Goal: Navigation & Orientation: Find specific page/section

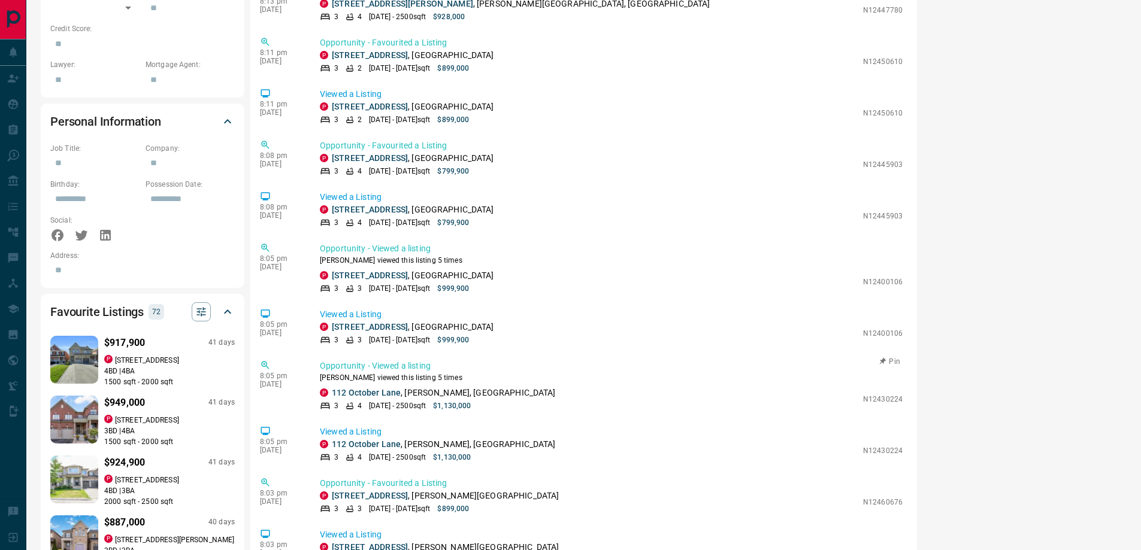
scroll to position [3176, 0]
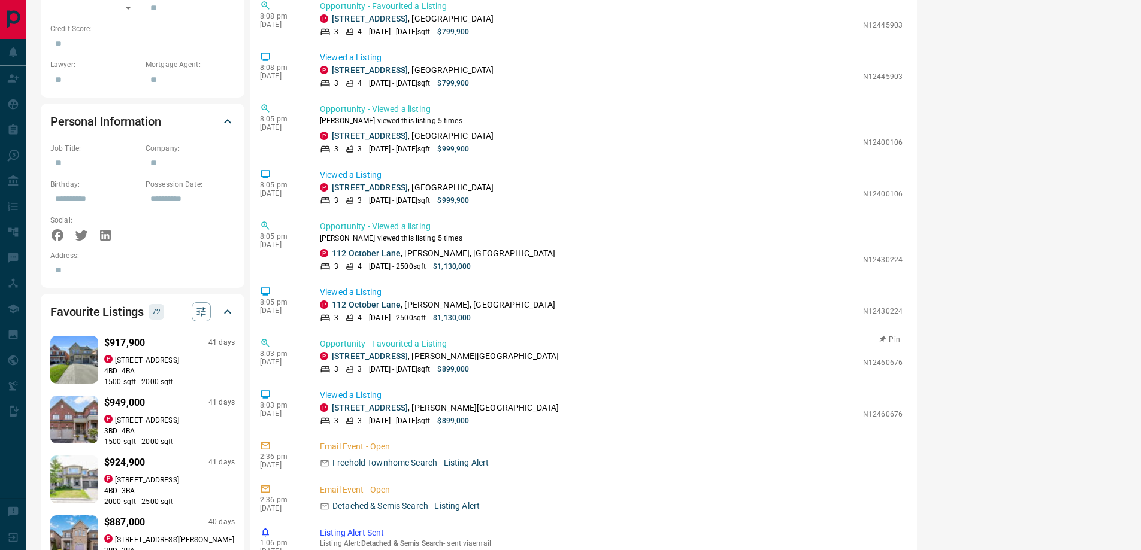
click at [384, 358] on link "[STREET_ADDRESS]" at bounding box center [370, 357] width 76 height 10
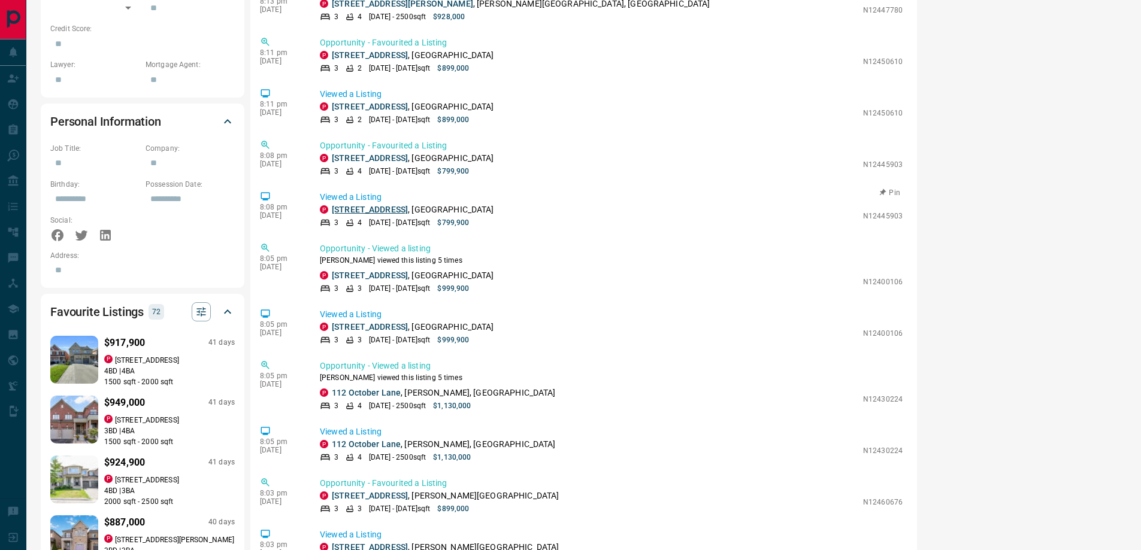
click at [382, 208] on link "[STREET_ADDRESS]" at bounding box center [370, 210] width 76 height 10
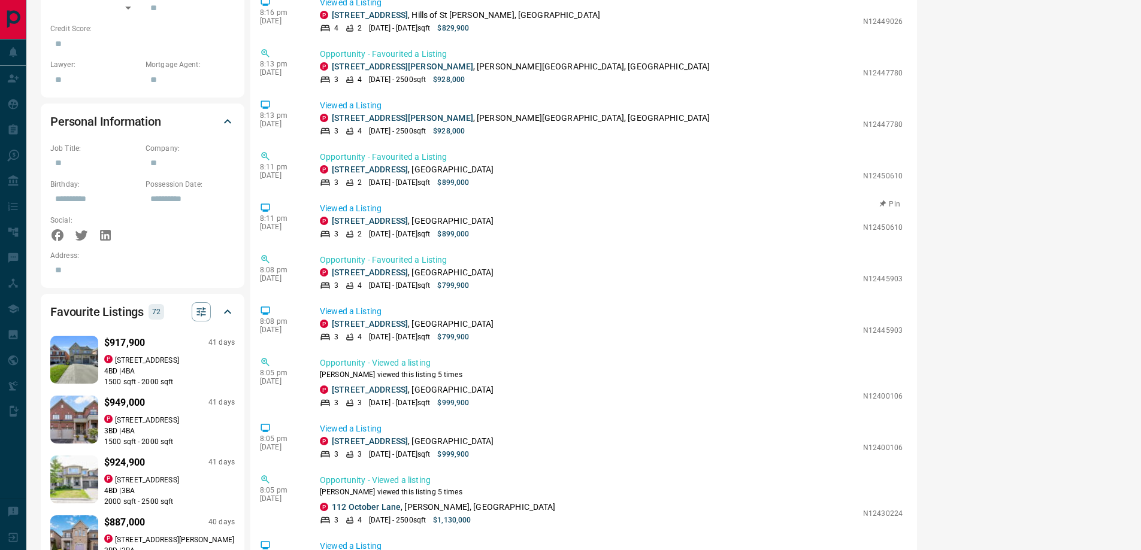
scroll to position [2897, 0]
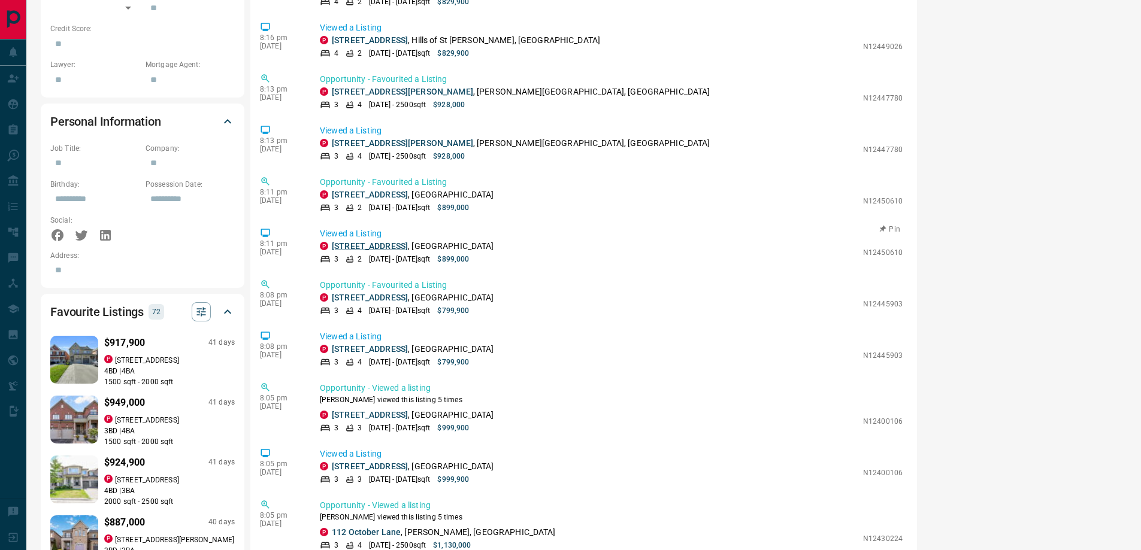
click at [384, 250] on link "[STREET_ADDRESS]" at bounding box center [370, 246] width 76 height 10
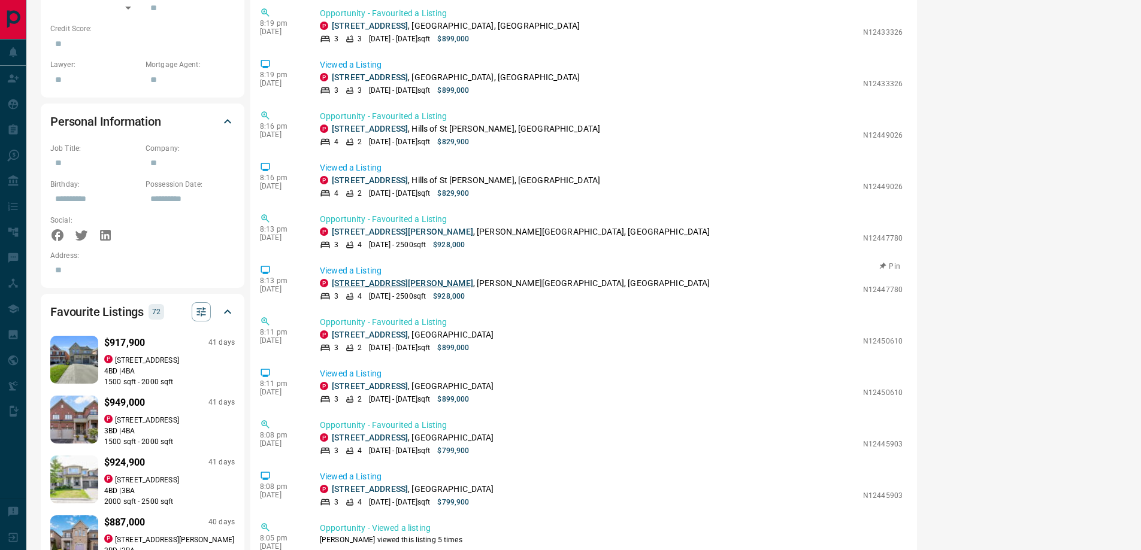
click at [383, 281] on link "[STREET_ADDRESS][PERSON_NAME]" at bounding box center [402, 284] width 141 height 10
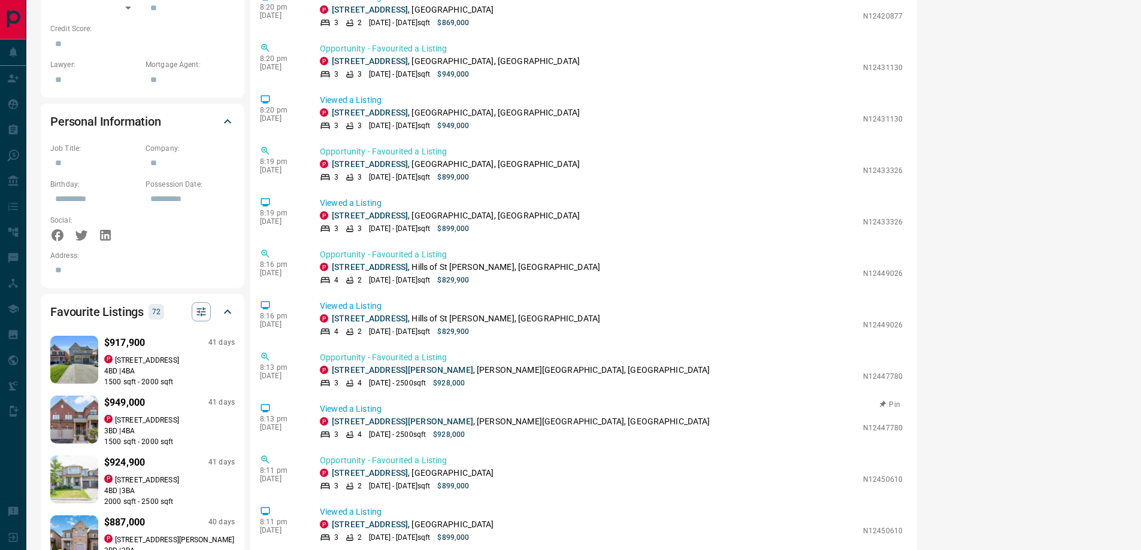
scroll to position [2617, 0]
click at [408, 321] on link "[STREET_ADDRESS]" at bounding box center [370, 320] width 76 height 10
click at [379, 221] on link "[STREET_ADDRESS]" at bounding box center [370, 217] width 76 height 10
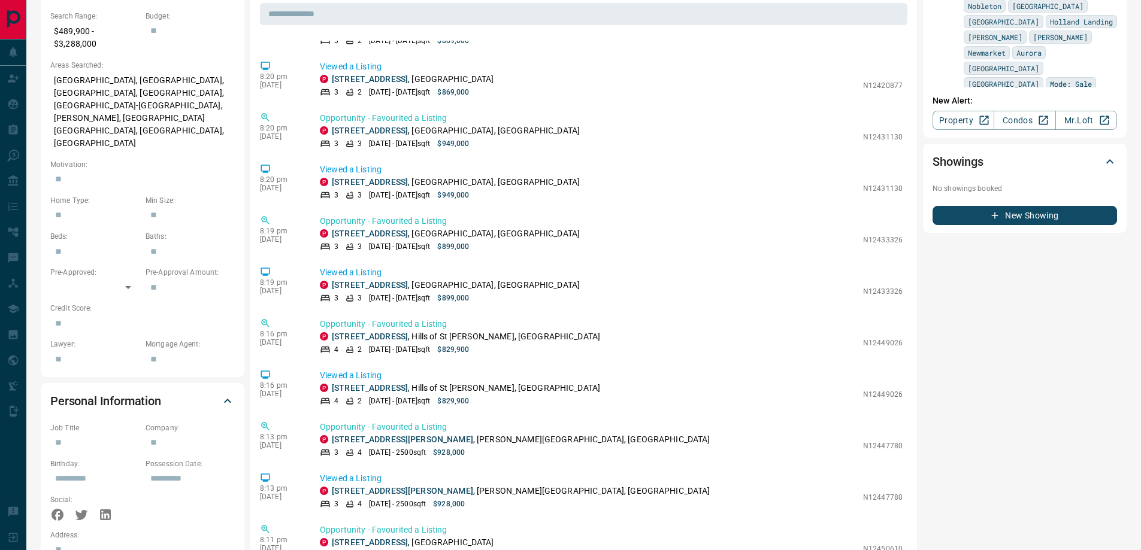
scroll to position [3167, 0]
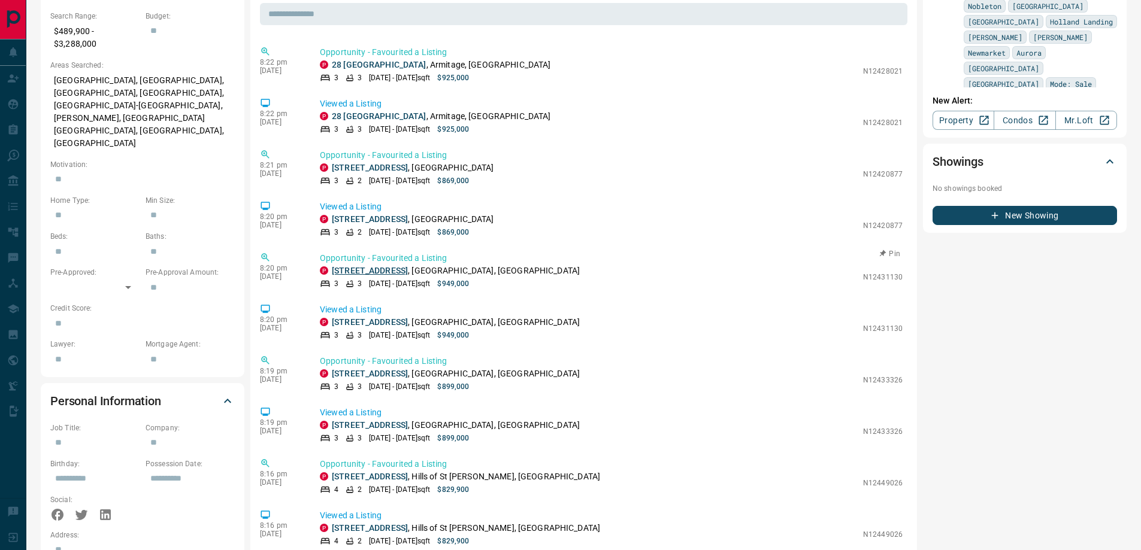
click at [346, 267] on link "[STREET_ADDRESS]" at bounding box center [370, 271] width 76 height 10
click at [379, 217] on link "[STREET_ADDRESS]" at bounding box center [370, 219] width 76 height 10
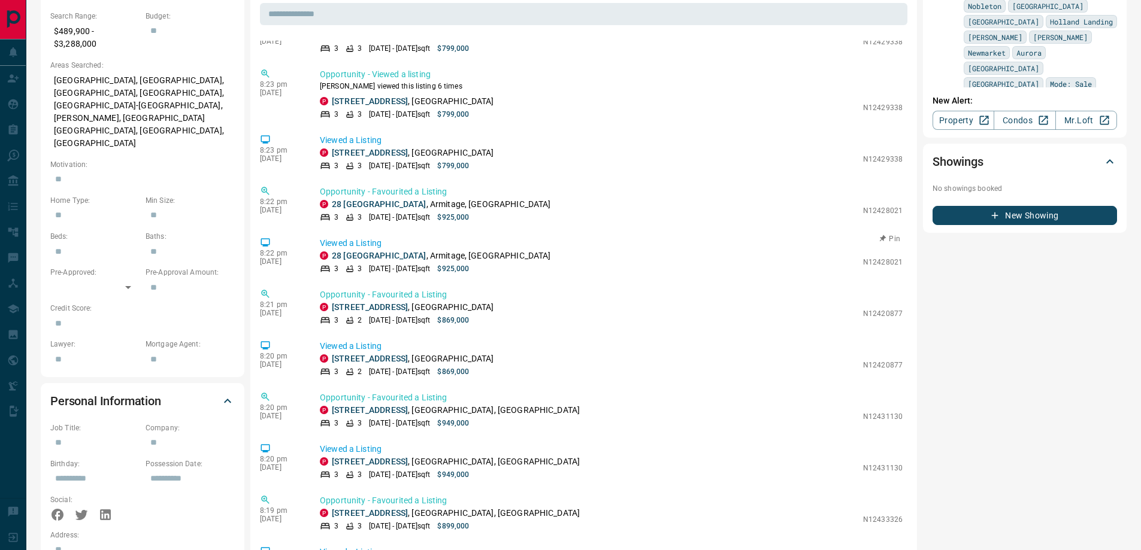
scroll to position [2887, 0]
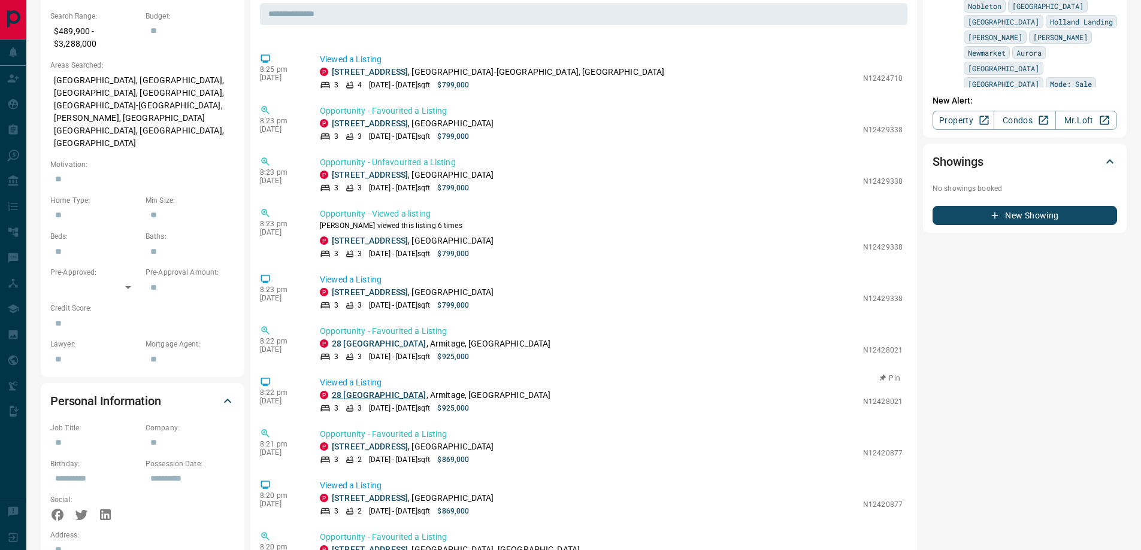
click at [353, 393] on link "28 [GEOGRAPHIC_DATA]" at bounding box center [379, 396] width 95 height 10
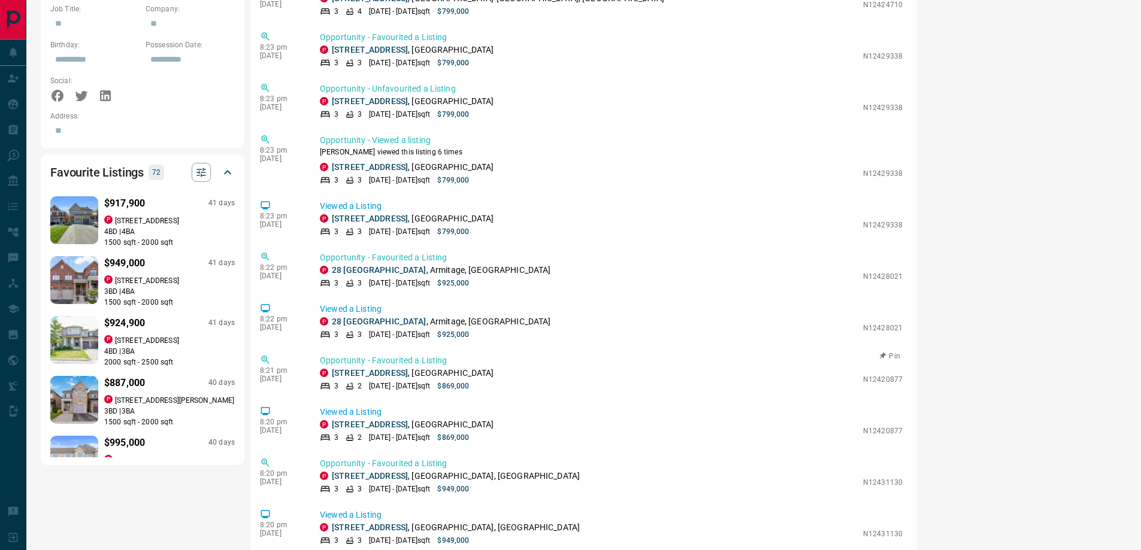
scroll to position [2843, 0]
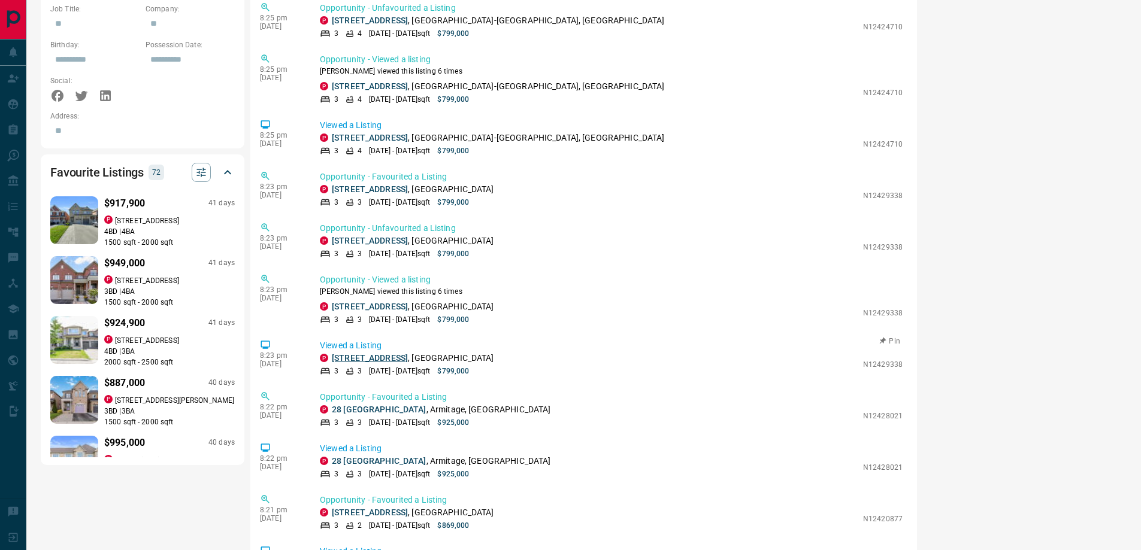
click at [373, 359] on link "[STREET_ADDRESS]" at bounding box center [370, 358] width 76 height 10
click at [374, 137] on link "[STREET_ADDRESS]" at bounding box center [370, 138] width 76 height 10
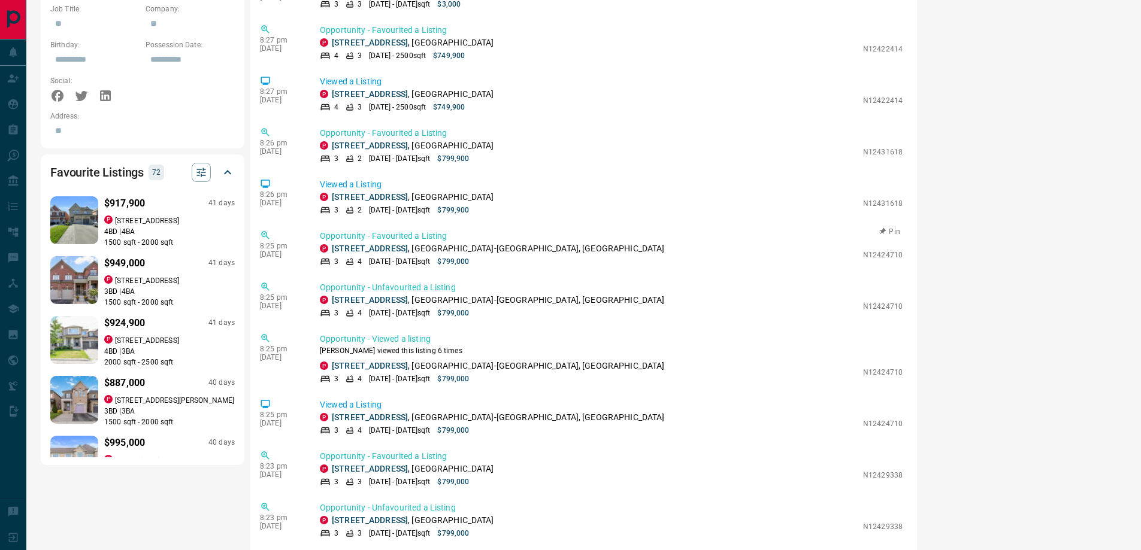
scroll to position [2424, 0]
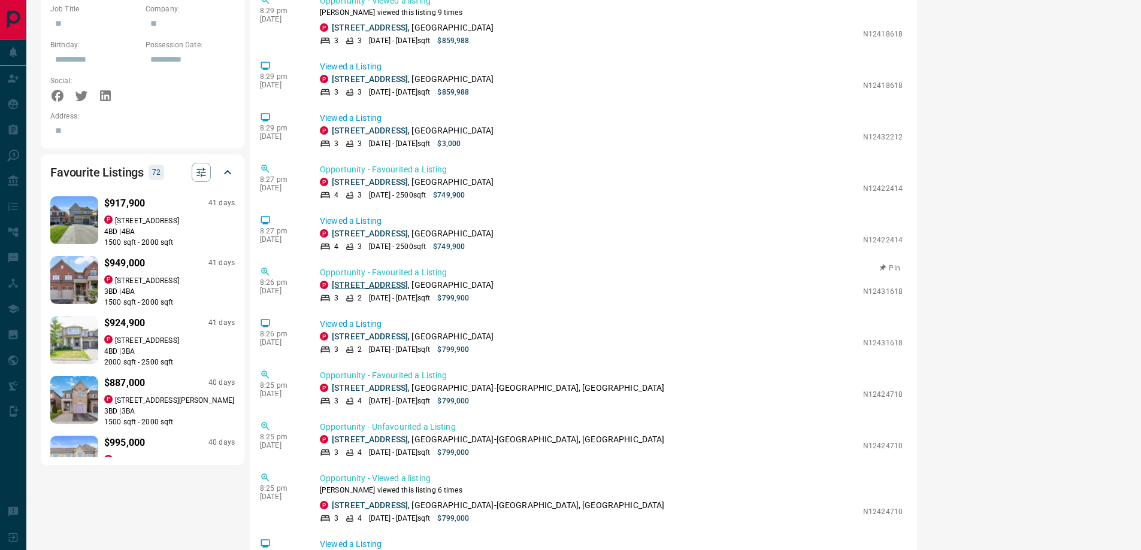
click at [377, 284] on link "[STREET_ADDRESS]" at bounding box center [370, 285] width 76 height 10
click at [361, 235] on link "[STREET_ADDRESS]" at bounding box center [370, 234] width 76 height 10
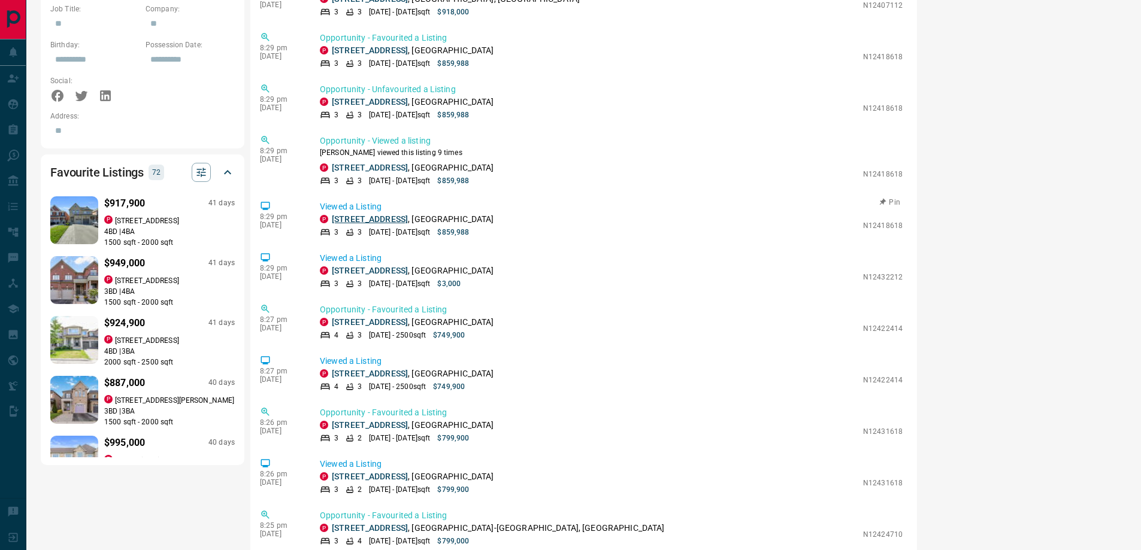
click at [343, 219] on link "[STREET_ADDRESS]" at bounding box center [370, 219] width 76 height 10
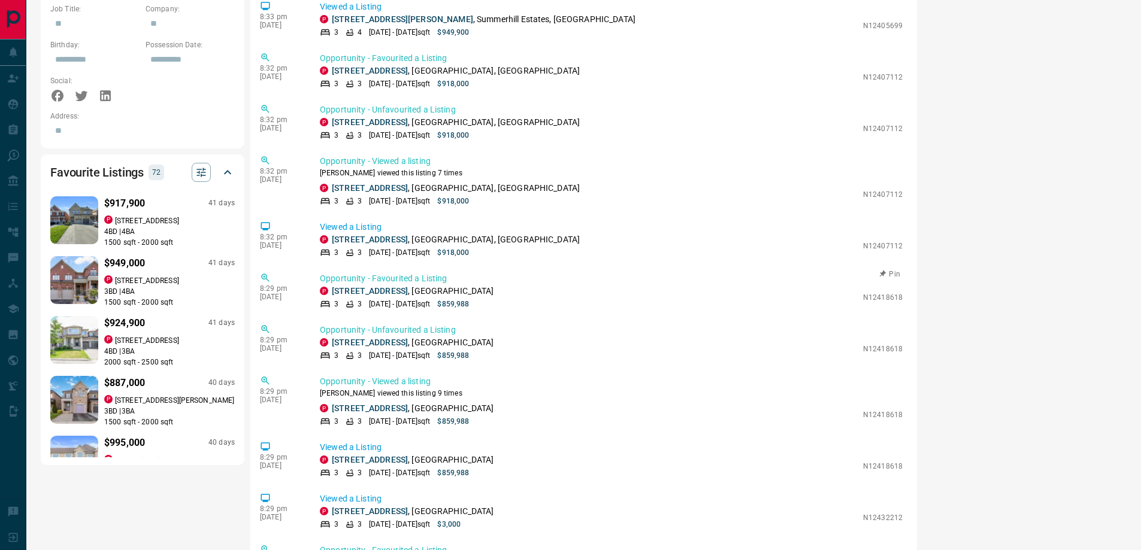
scroll to position [2005, 0]
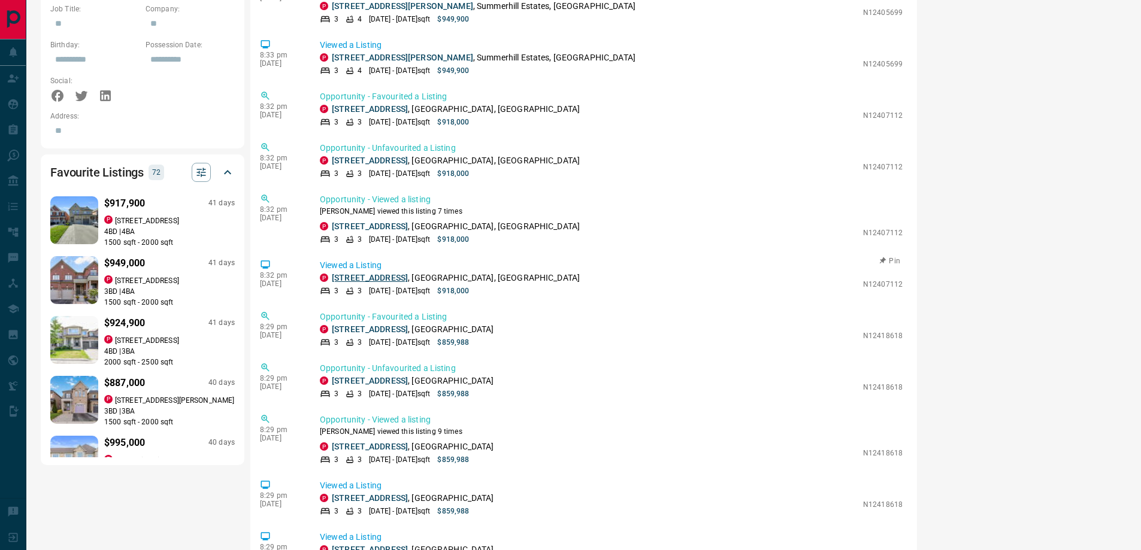
click at [377, 282] on link "[STREET_ADDRESS]" at bounding box center [370, 278] width 76 height 10
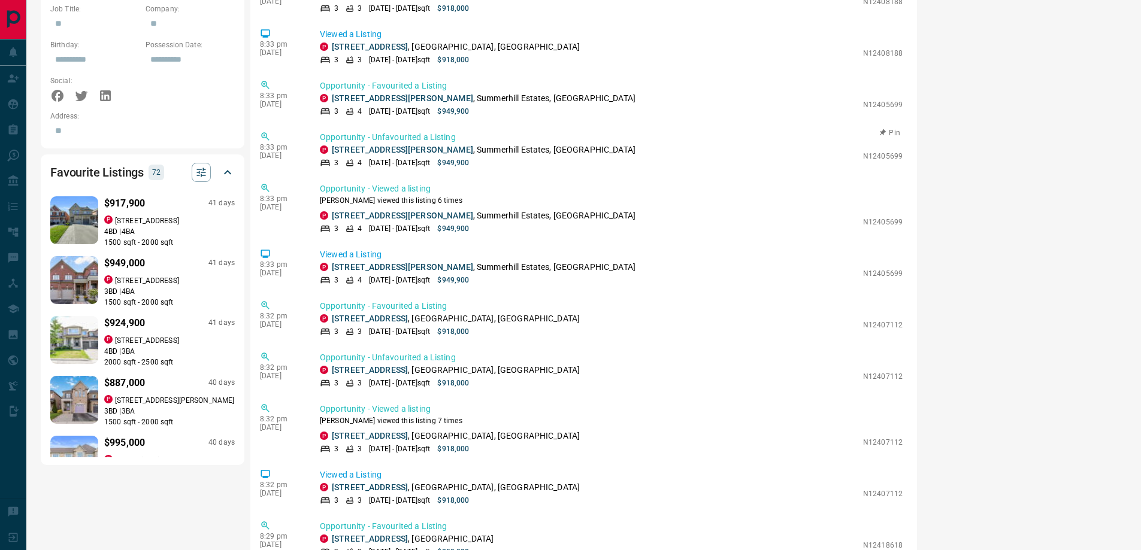
scroll to position [2144, 0]
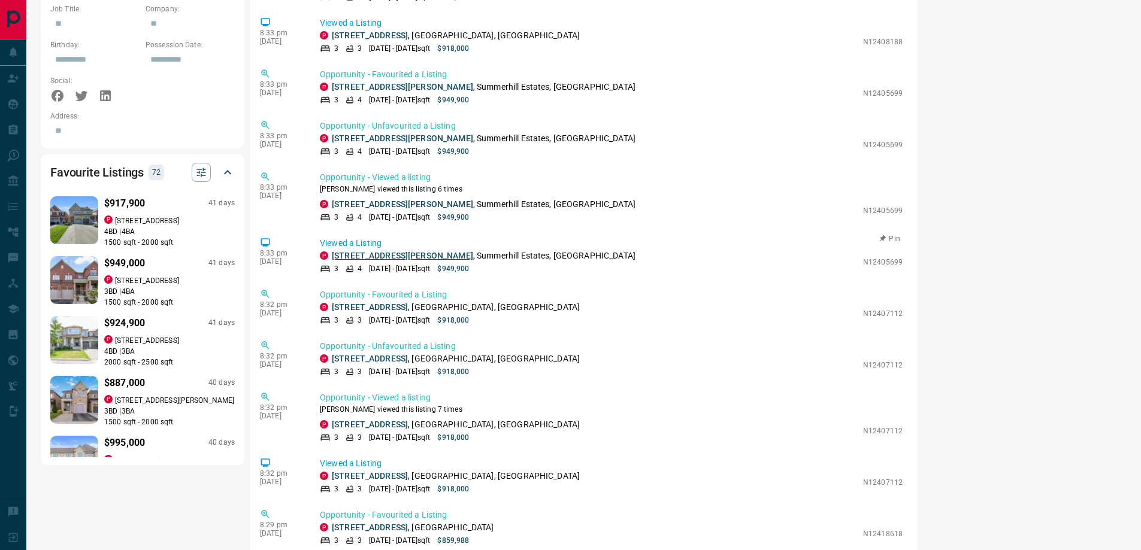
click at [381, 256] on link "[STREET_ADDRESS][PERSON_NAME]" at bounding box center [402, 256] width 141 height 10
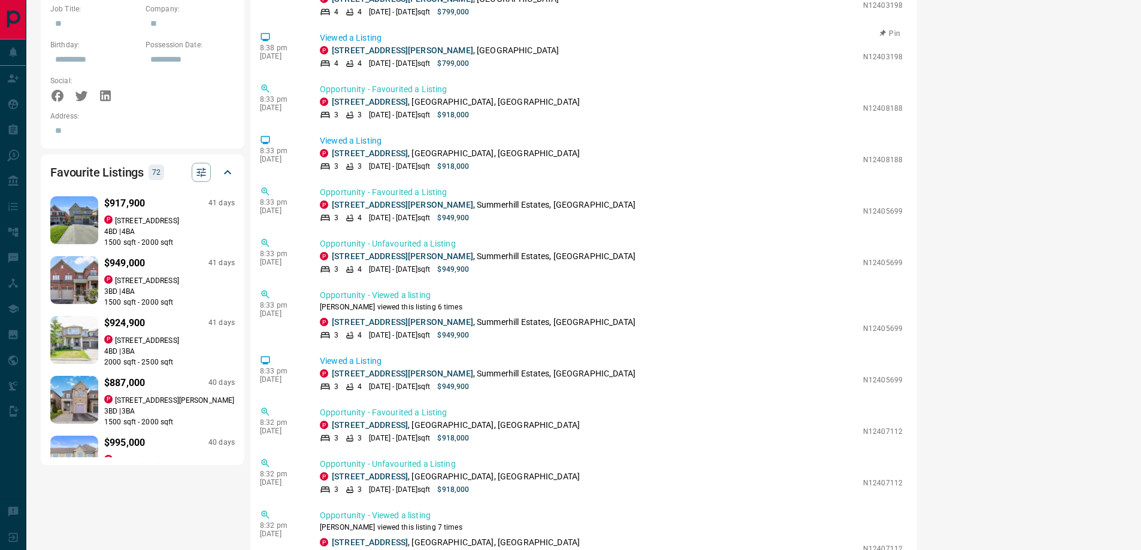
scroll to position [2005, 0]
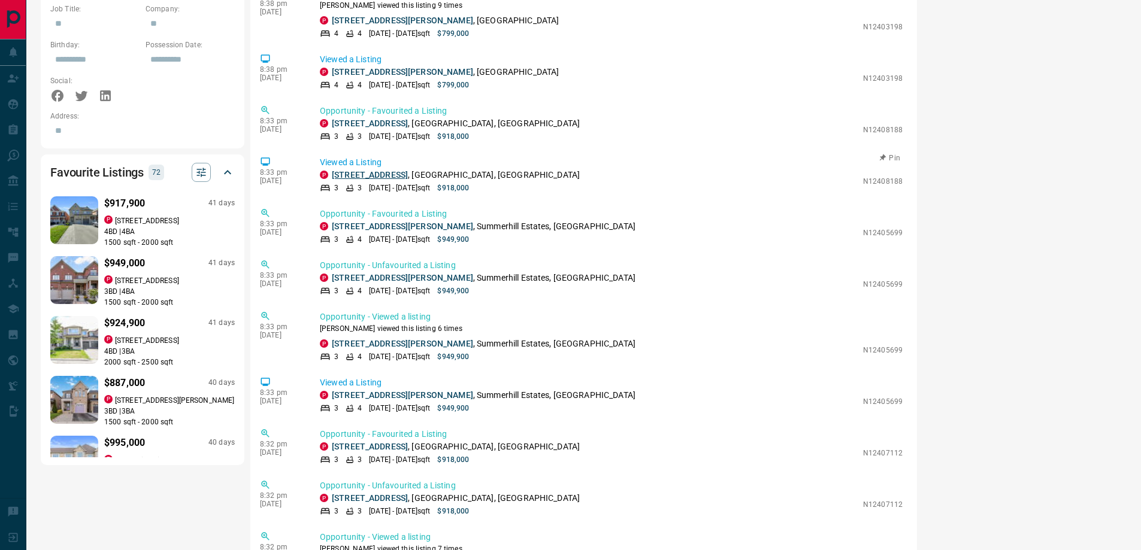
click at [395, 180] on link "[STREET_ADDRESS]" at bounding box center [370, 175] width 76 height 10
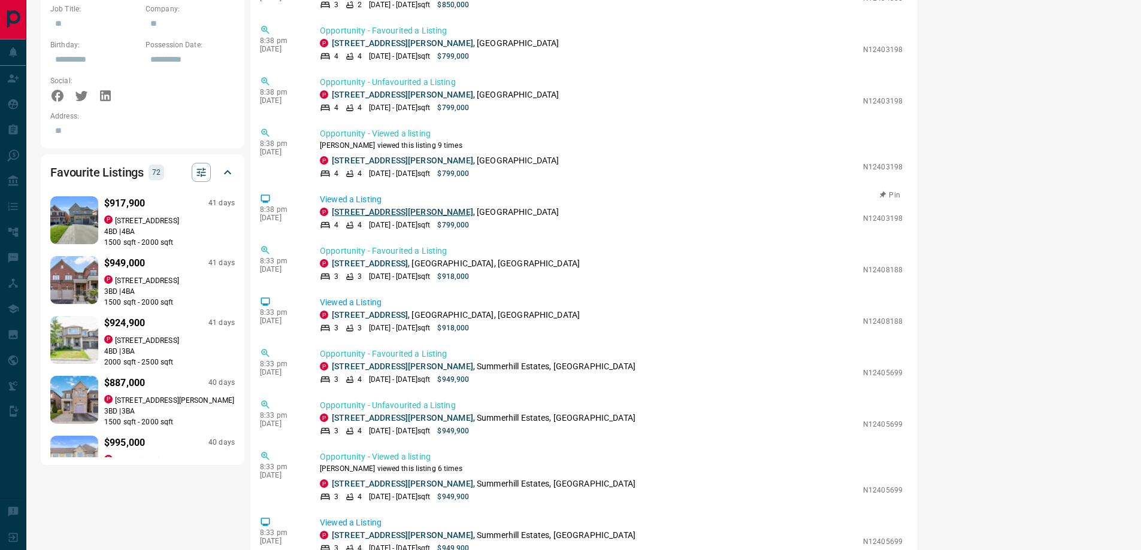
click at [389, 211] on link "[STREET_ADDRESS][PERSON_NAME]" at bounding box center [402, 212] width 141 height 10
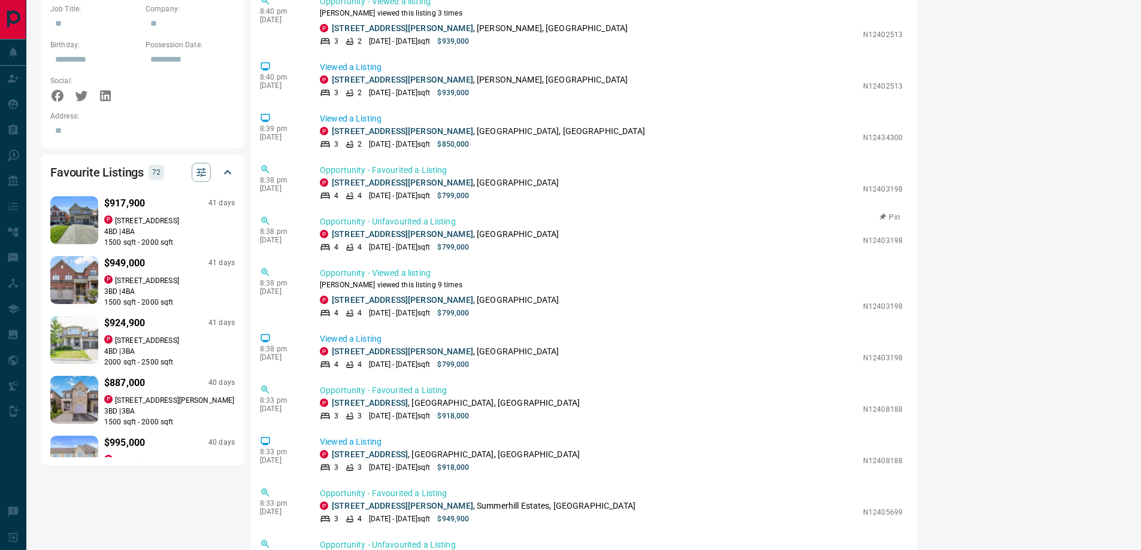
scroll to position [1445, 0]
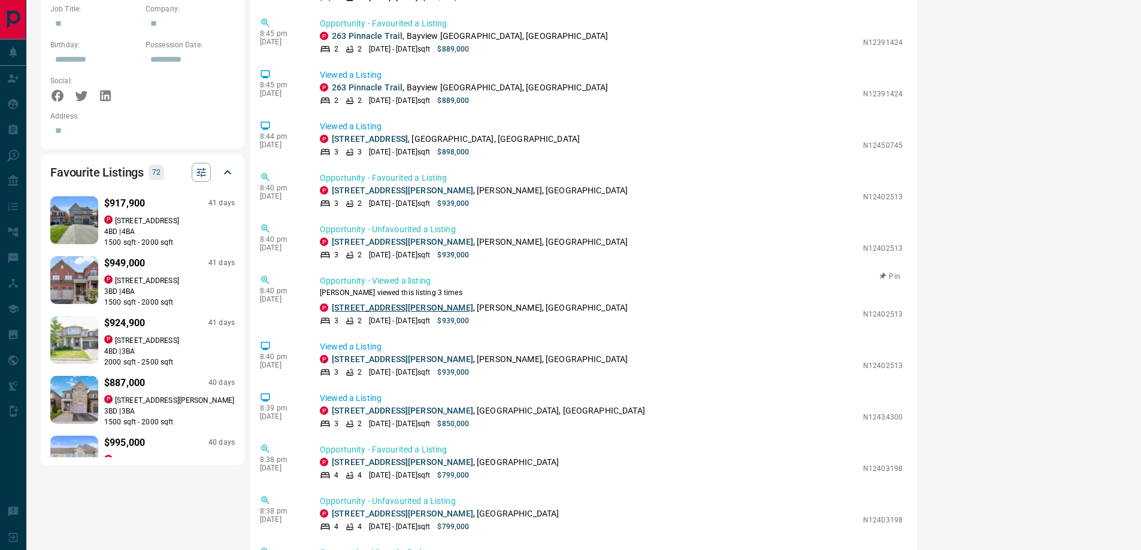
click at [360, 308] on link "[STREET_ADDRESS][PERSON_NAME]" at bounding box center [402, 308] width 141 height 10
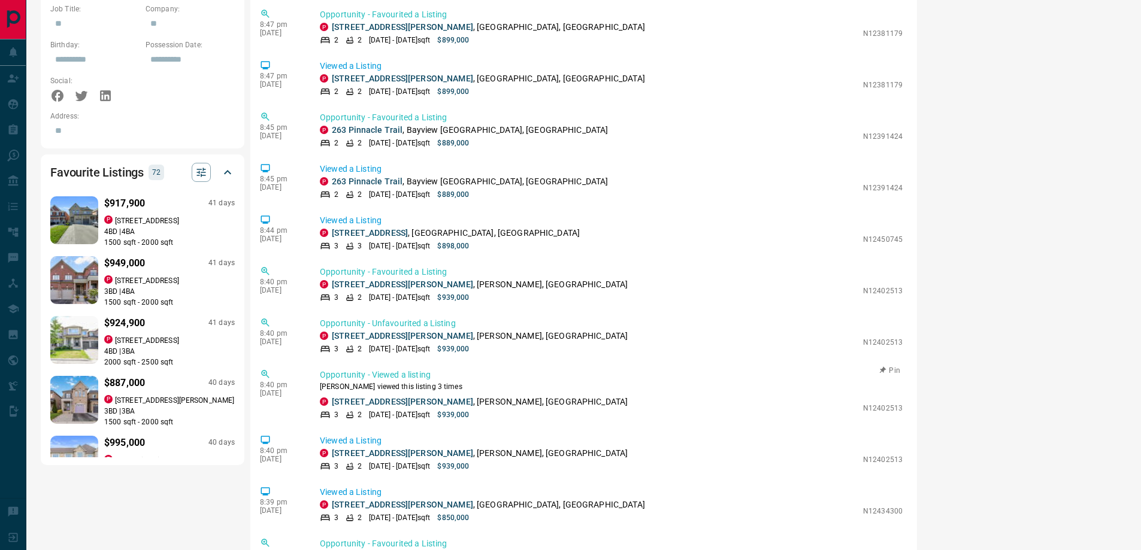
scroll to position [1306, 0]
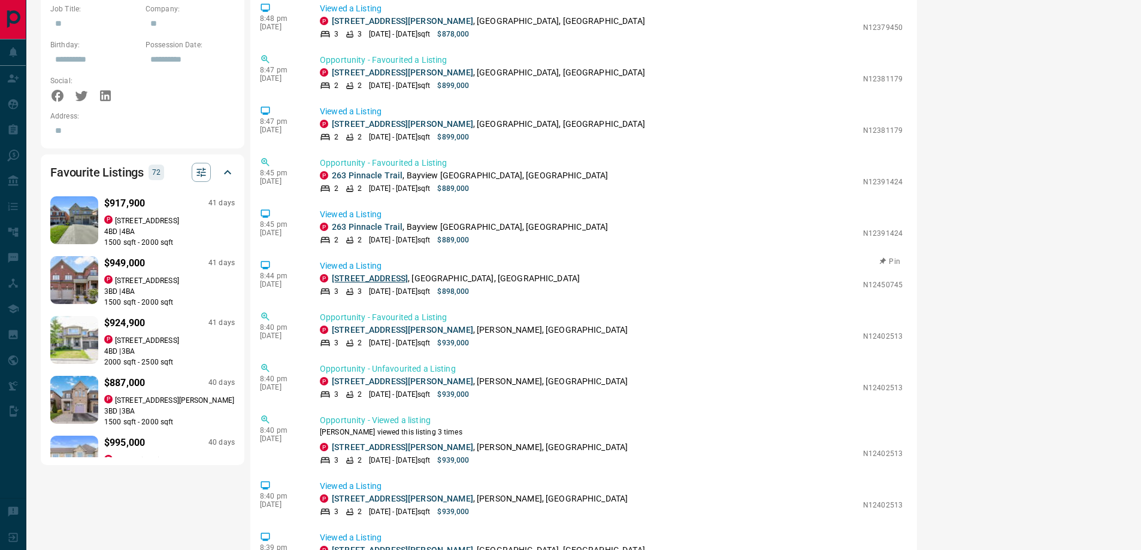
click at [382, 283] on link "[STREET_ADDRESS]" at bounding box center [370, 279] width 76 height 10
click at [385, 180] on link "263 Pinnacle Trail" at bounding box center [367, 176] width 71 height 10
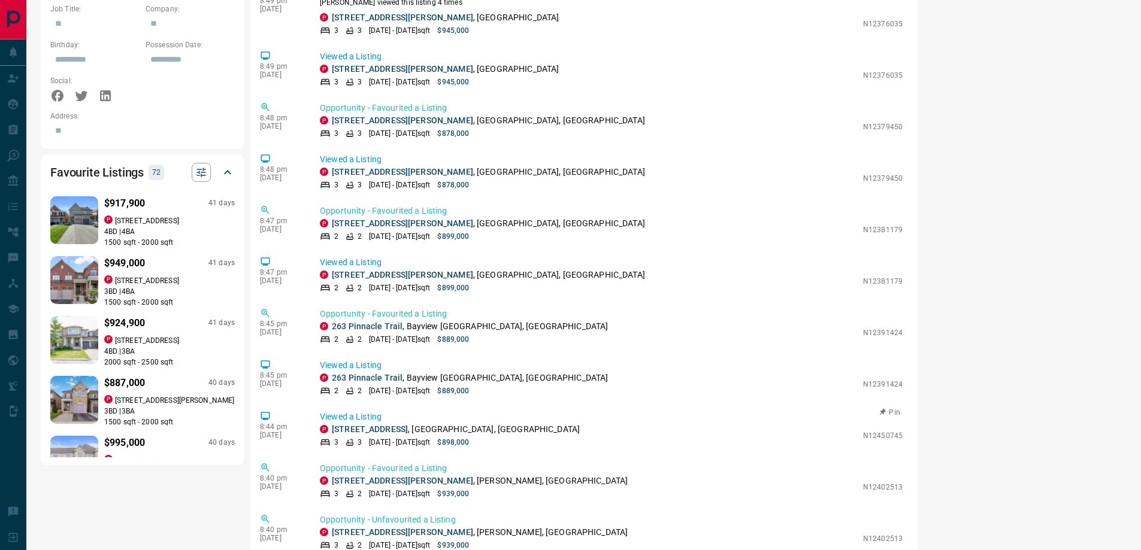
scroll to position [2076, 0]
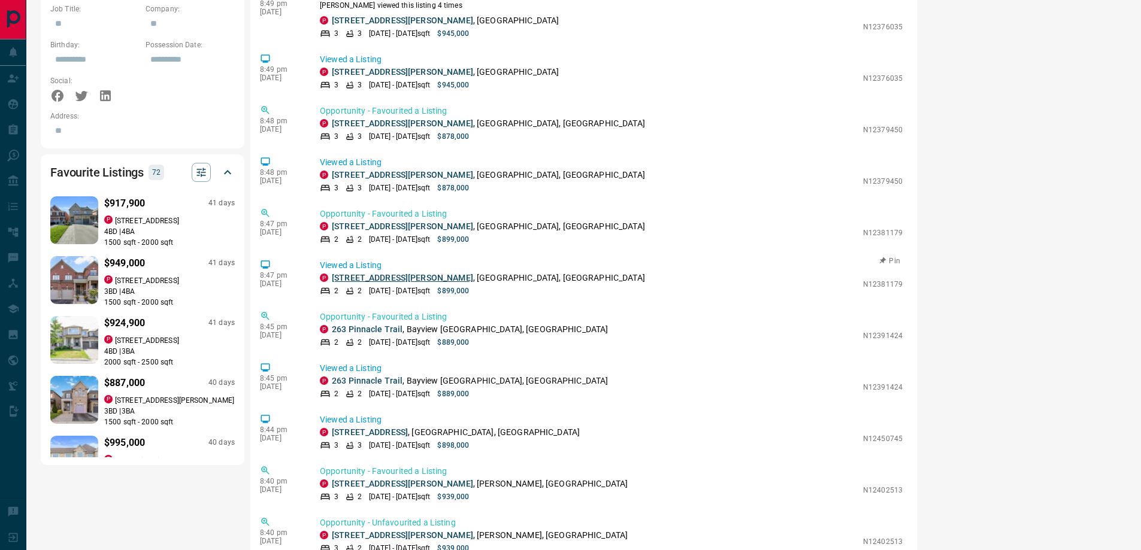
click at [362, 274] on link "[STREET_ADDRESS][PERSON_NAME]" at bounding box center [402, 278] width 141 height 10
click at [365, 175] on link "[STREET_ADDRESS][PERSON_NAME]" at bounding box center [402, 175] width 141 height 10
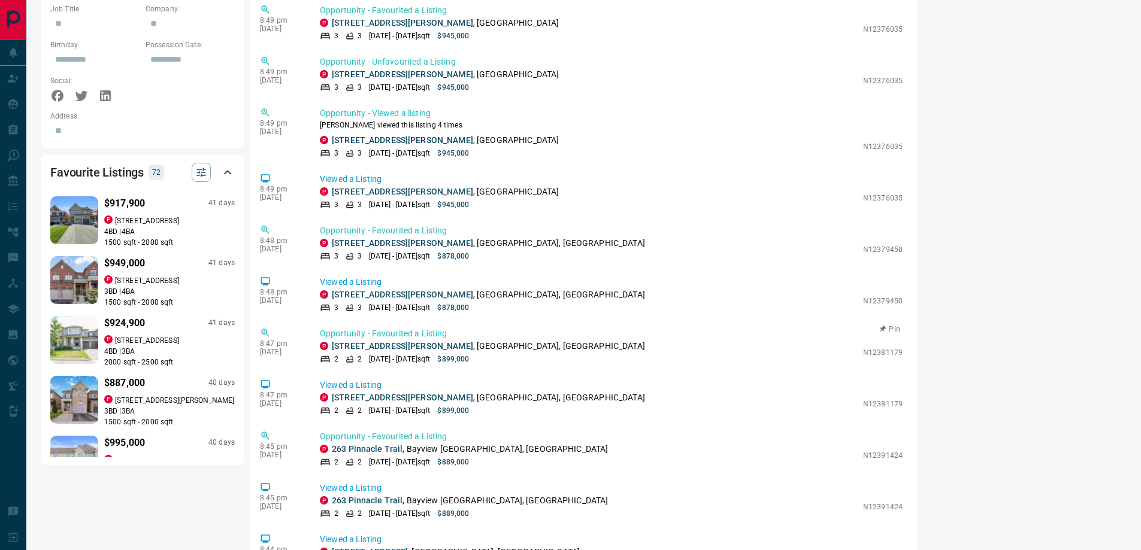
scroll to position [1936, 0]
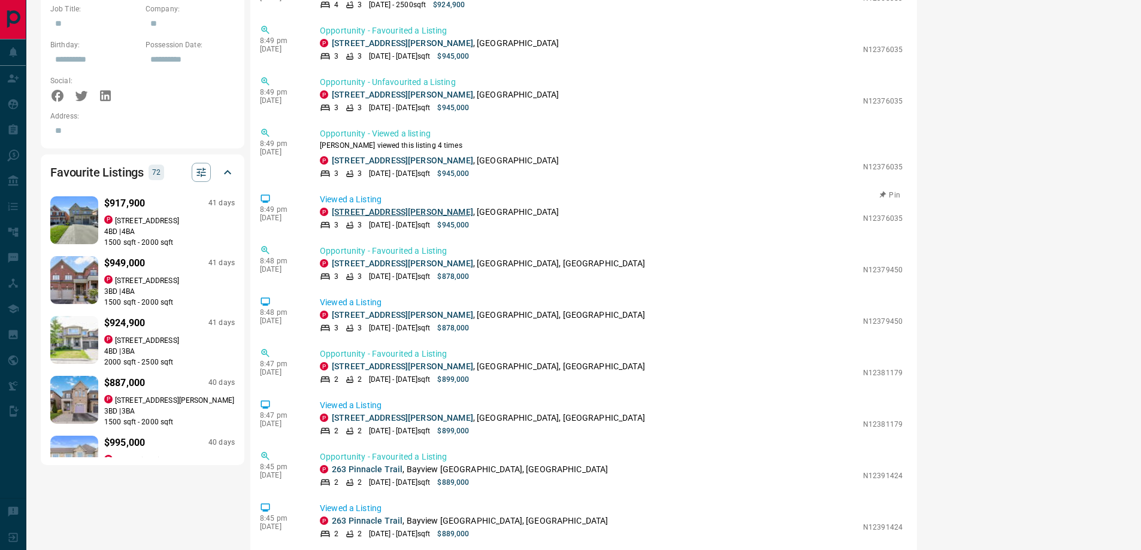
click at [386, 209] on link "[STREET_ADDRESS][PERSON_NAME]" at bounding box center [402, 212] width 141 height 10
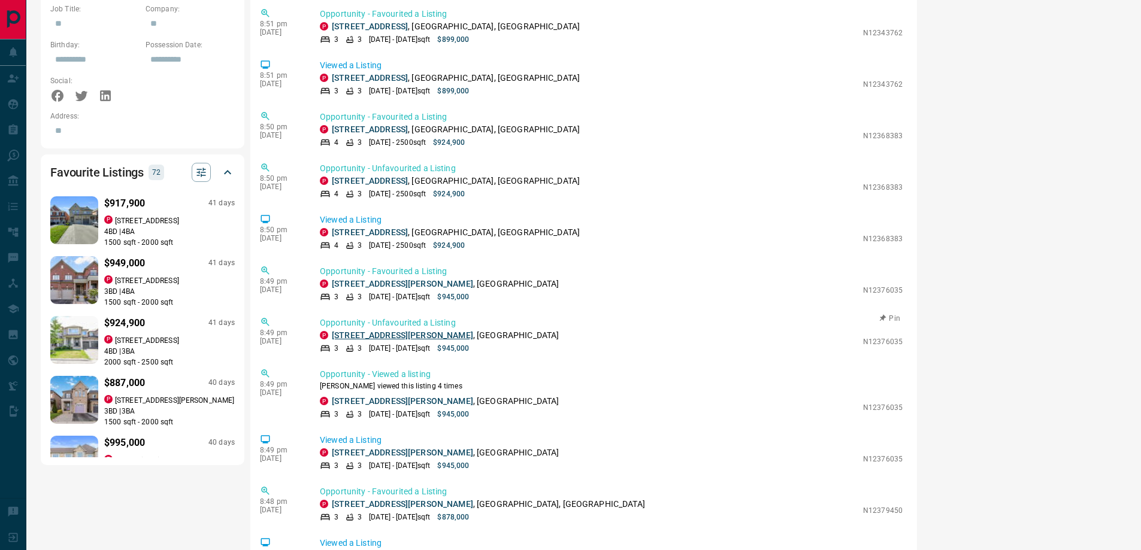
scroll to position [1657, 0]
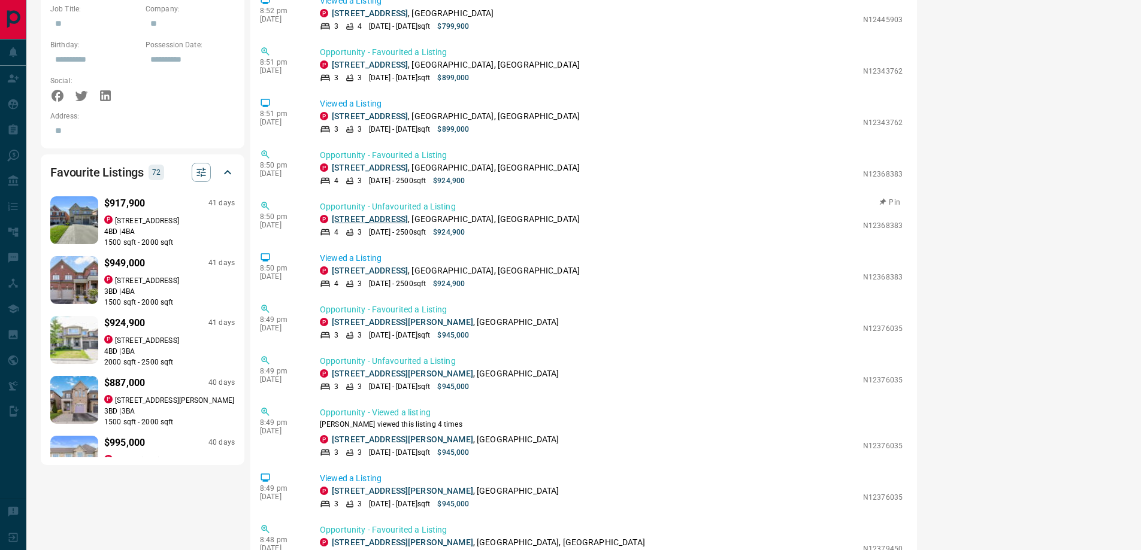
click at [383, 217] on link "[STREET_ADDRESS]" at bounding box center [370, 219] width 76 height 10
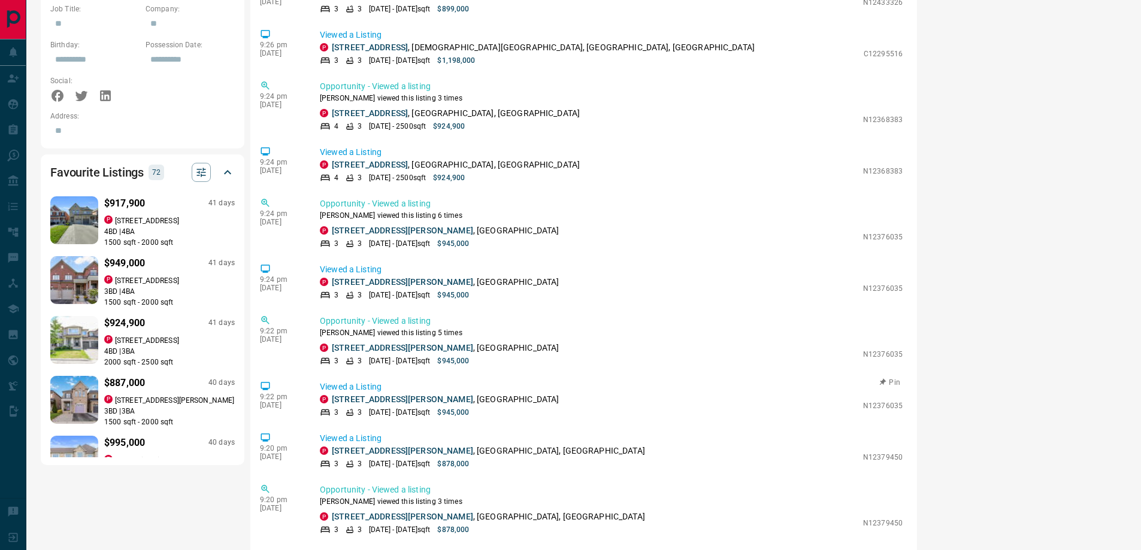
scroll to position [419, 0]
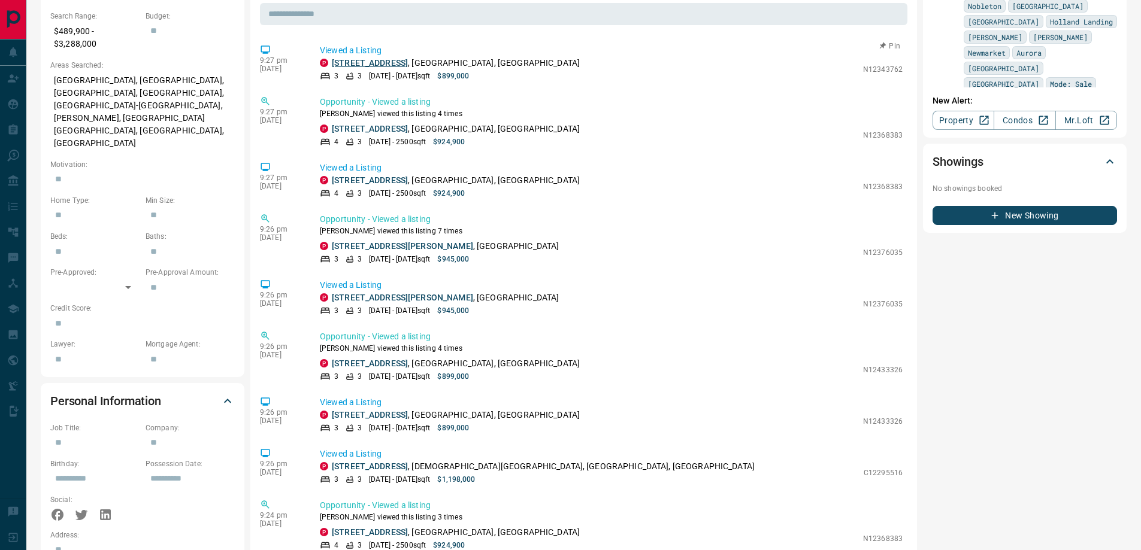
click at [408, 59] on link "[STREET_ADDRESS]" at bounding box center [370, 63] width 76 height 10
